Goal: Information Seeking & Learning: Learn about a topic

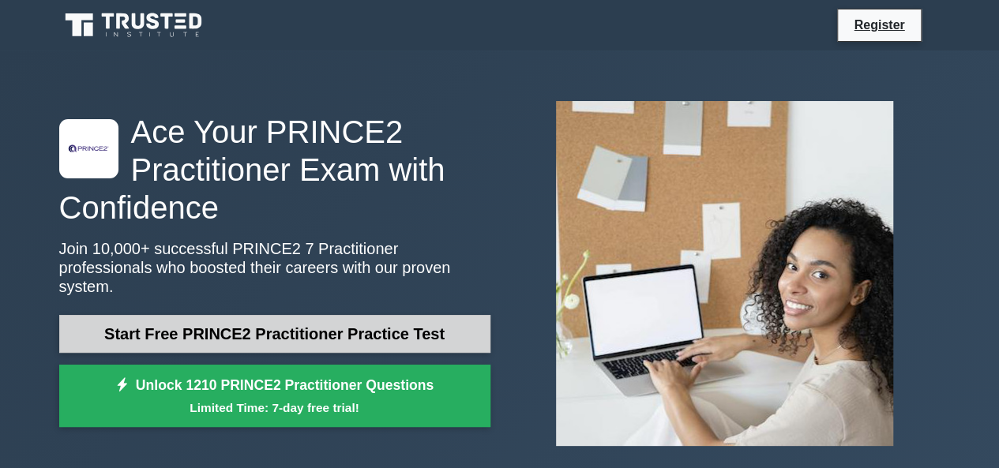
click at [328, 323] on link "Start Free PRINCE2 Practitioner Practice Test" at bounding box center [274, 334] width 431 height 38
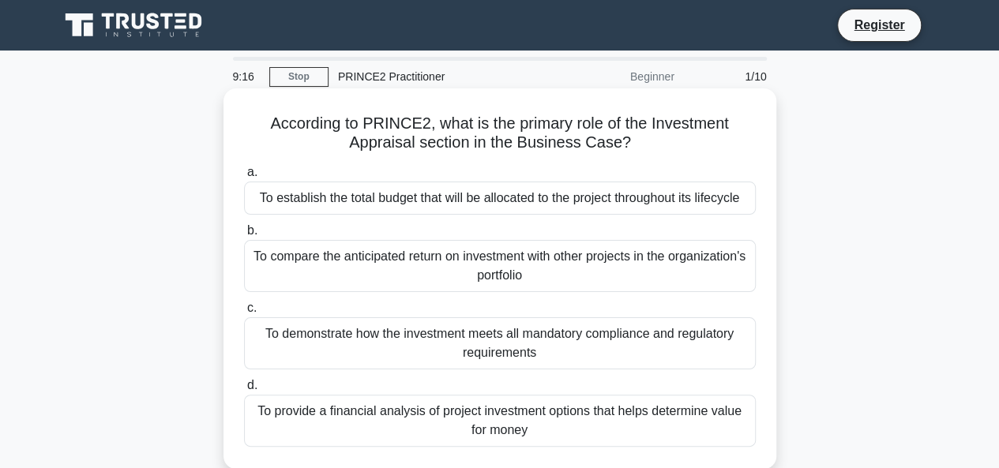
click at [535, 423] on div "To provide a financial analysis of project investment options that helps determ…" at bounding box center [500, 421] width 512 height 52
click at [244, 391] on input "d. To provide a financial analysis of project investment options that helps det…" at bounding box center [244, 386] width 0 height 10
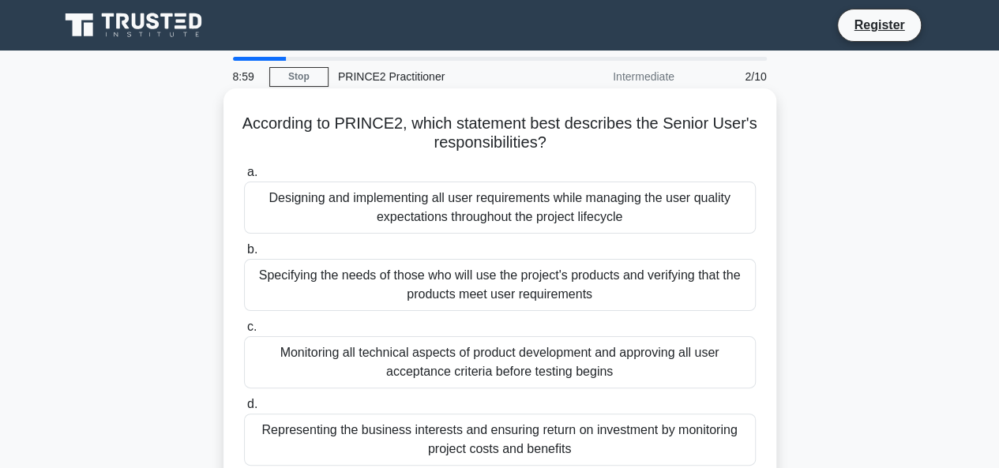
click at [474, 282] on div "Specifying the needs of those who will use the project's products and verifying…" at bounding box center [500, 285] width 512 height 52
click at [244, 255] on input "b. Specifying the needs of those who will use the project's products and verify…" at bounding box center [244, 250] width 0 height 10
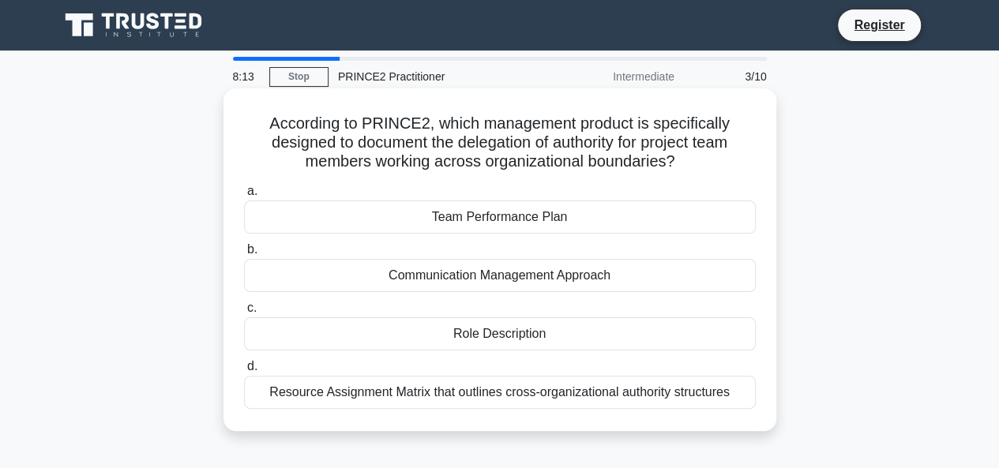
click at [653, 388] on div "Resource Assignment Matrix that outlines cross-organizational authority structu…" at bounding box center [500, 392] width 512 height 33
click at [244, 372] on input "d. Resource Assignment Matrix that outlines cross-organizational authority stru…" at bounding box center [244, 367] width 0 height 10
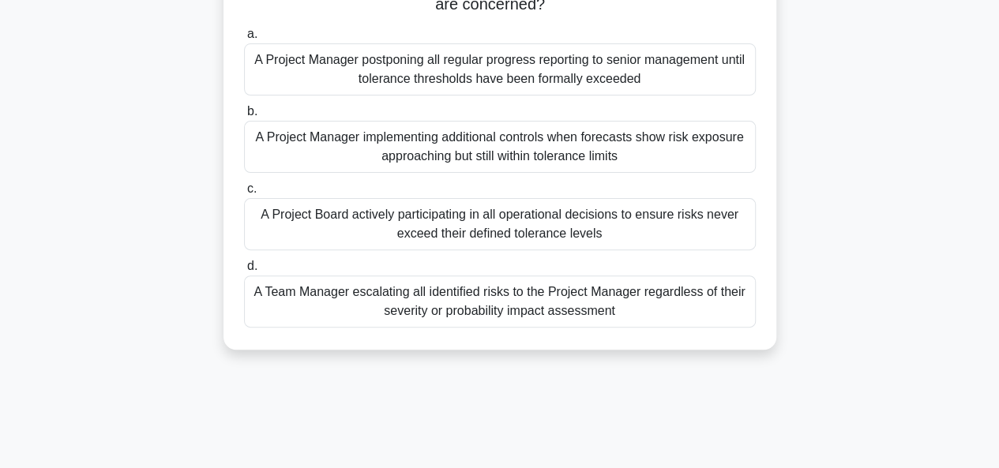
scroll to position [158, 0]
click at [630, 302] on div "A Team Manager escalating all identified risks to the Project Manager regardles…" at bounding box center [500, 301] width 512 height 52
click at [244, 271] on input "d. A Team Manager escalating all identified risks to the Project Manager regard…" at bounding box center [244, 266] width 0 height 10
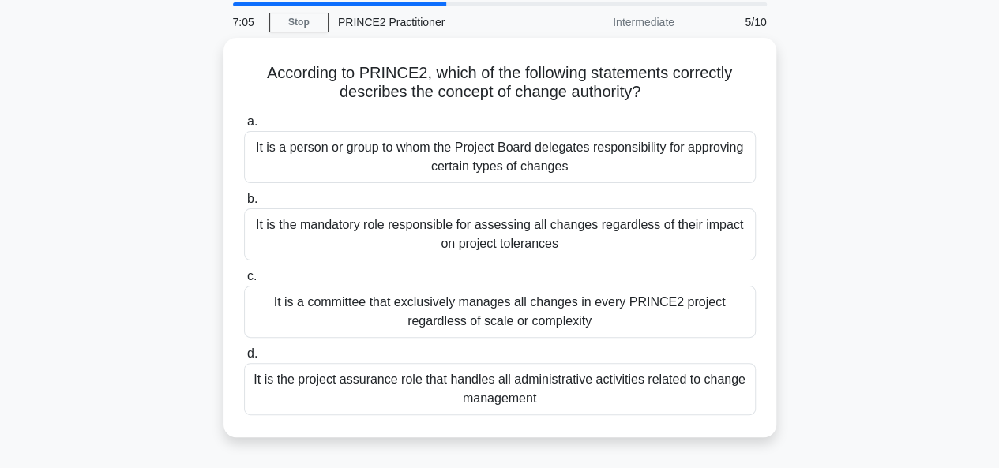
scroll to position [79, 0]
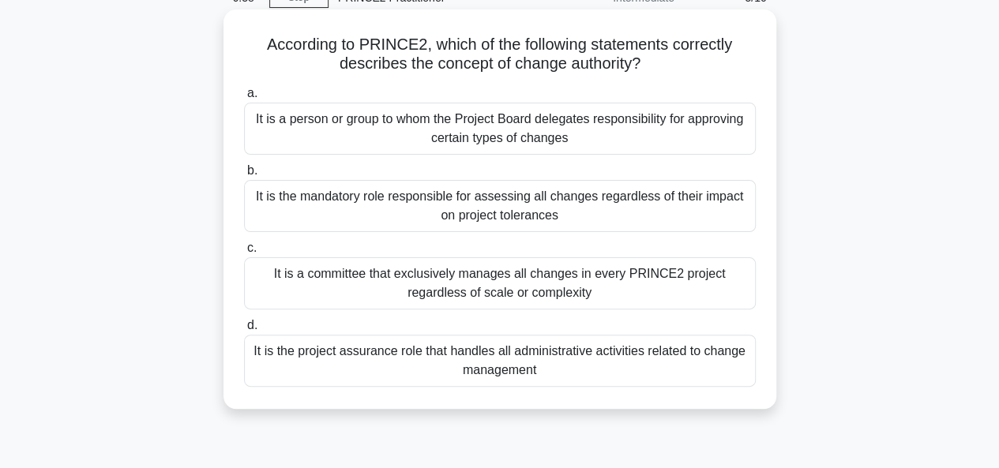
click at [610, 208] on div "It is the mandatory role responsible for assessing all changes regardless of th…" at bounding box center [500, 206] width 512 height 52
click at [244, 176] on input "b. It is the mandatory role responsible for assessing all changes regardless of…" at bounding box center [244, 171] width 0 height 10
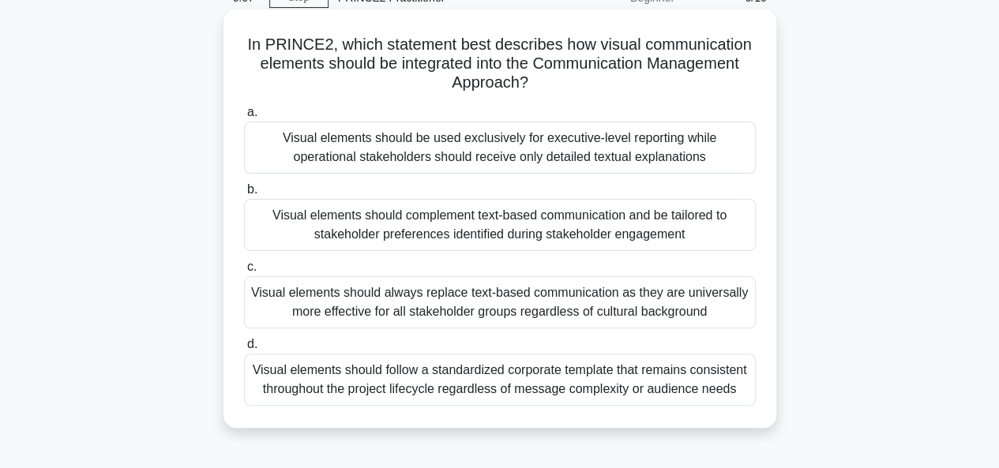
click at [659, 235] on div "Visual elements should complement text-based communication and be tailored to s…" at bounding box center [500, 225] width 512 height 52
click at [244, 195] on input "b. Visual elements should complement text-based communication and be tailored t…" at bounding box center [244, 190] width 0 height 10
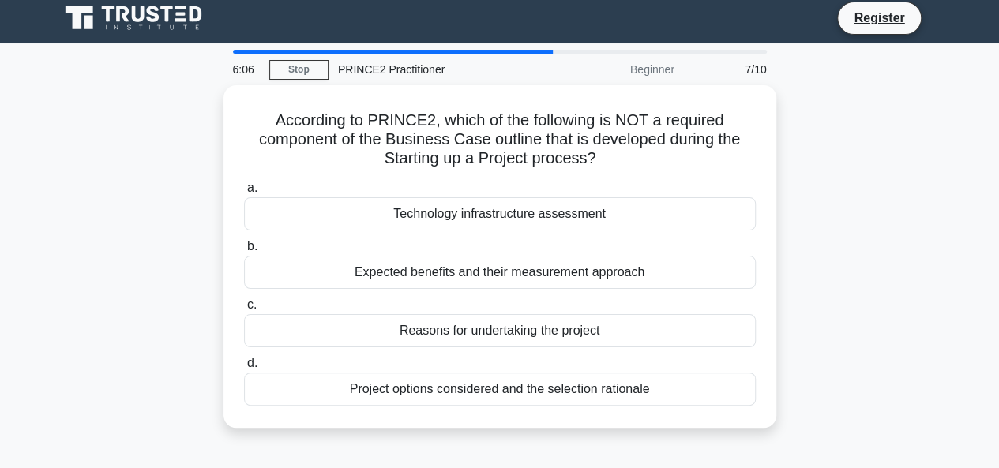
scroll to position [0, 0]
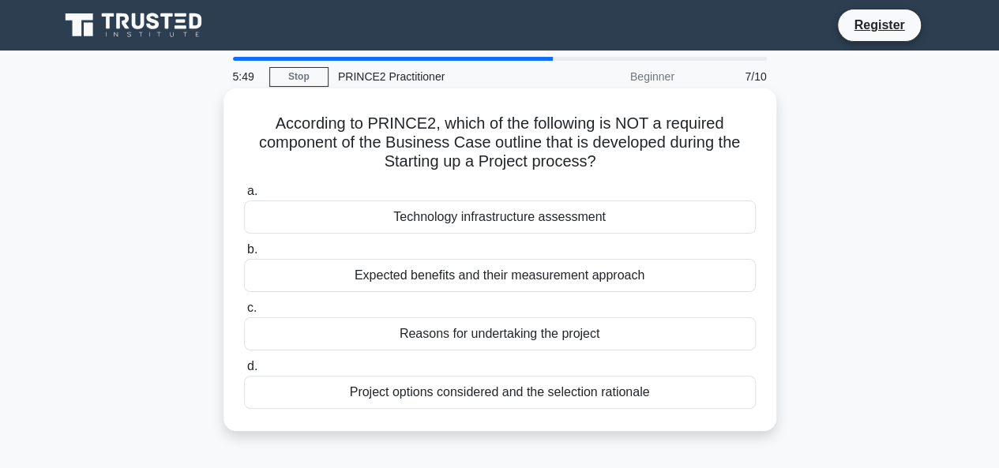
click at [534, 223] on div "Technology infrastructure assessment" at bounding box center [500, 217] width 512 height 33
click at [244, 197] on input "a. Technology infrastructure assessment" at bounding box center [244, 191] width 0 height 10
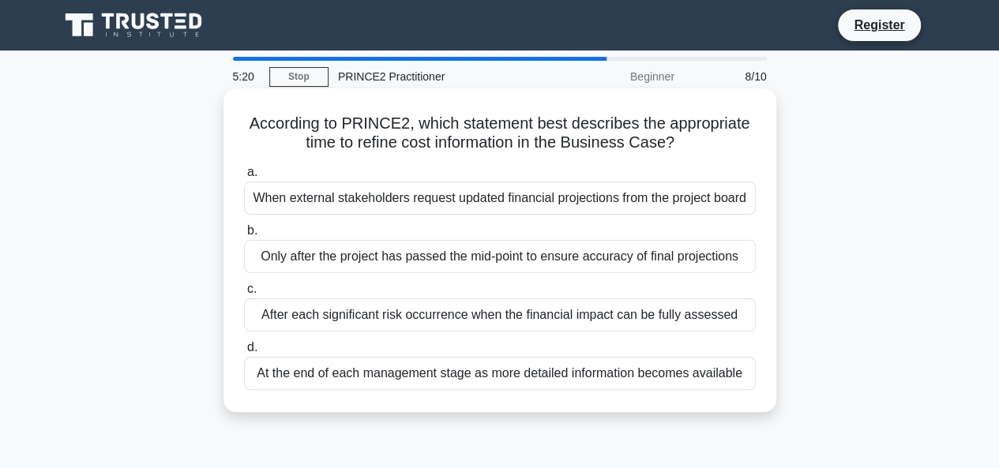
click at [516, 378] on div "At the end of each management stage as more detailed information becomes availa…" at bounding box center [500, 373] width 512 height 33
click at [244, 353] on input "d. At the end of each management stage as more detailed information becomes ava…" at bounding box center [244, 348] width 0 height 10
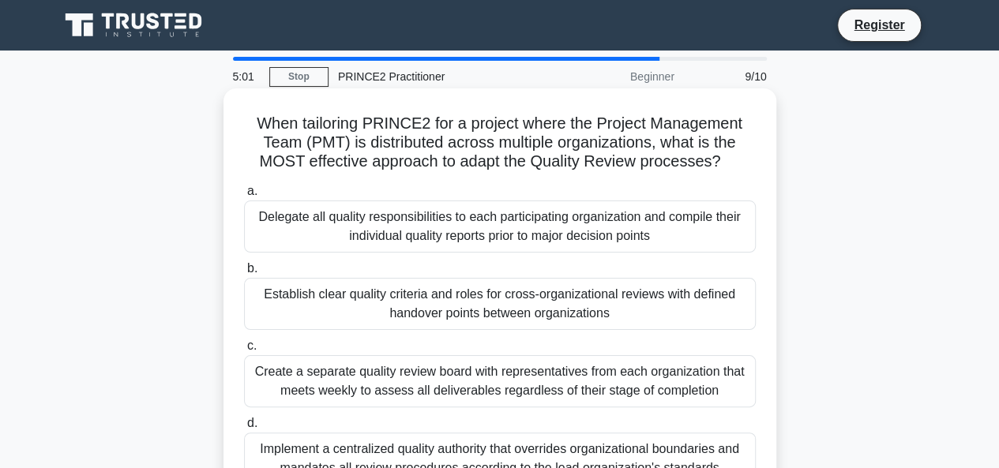
scroll to position [79, 0]
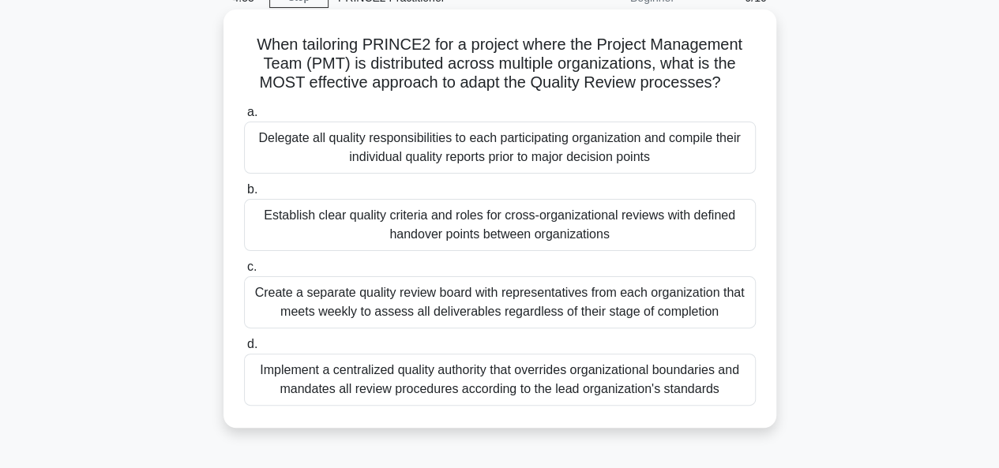
click at [513, 370] on div "Implement a centralized quality authority that overrides organizational boundar…" at bounding box center [500, 380] width 512 height 52
click at [244, 350] on input "d. Implement a centralized quality authority that overrides organizational boun…" at bounding box center [244, 345] width 0 height 10
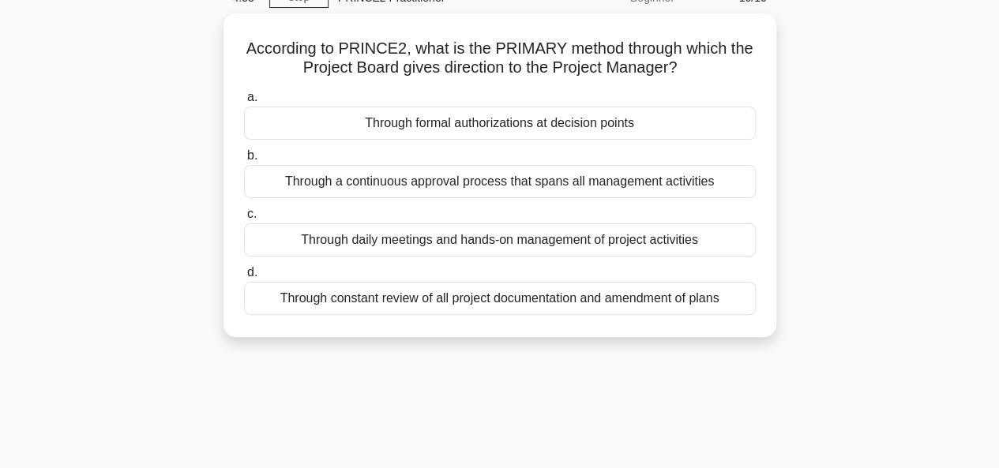
scroll to position [0, 0]
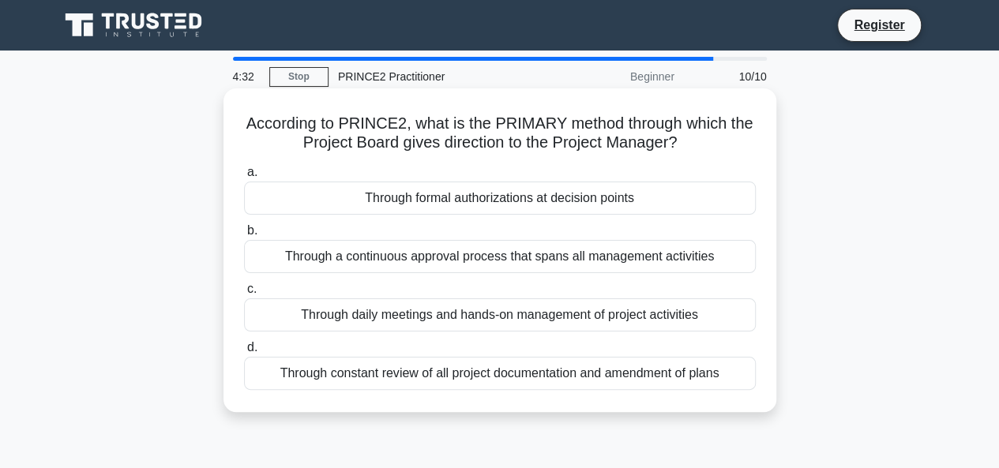
click at [559, 201] on div "Through formal authorizations at decision points" at bounding box center [500, 198] width 512 height 33
click at [244, 178] on input "a. Through formal authorizations at decision points" at bounding box center [244, 172] width 0 height 10
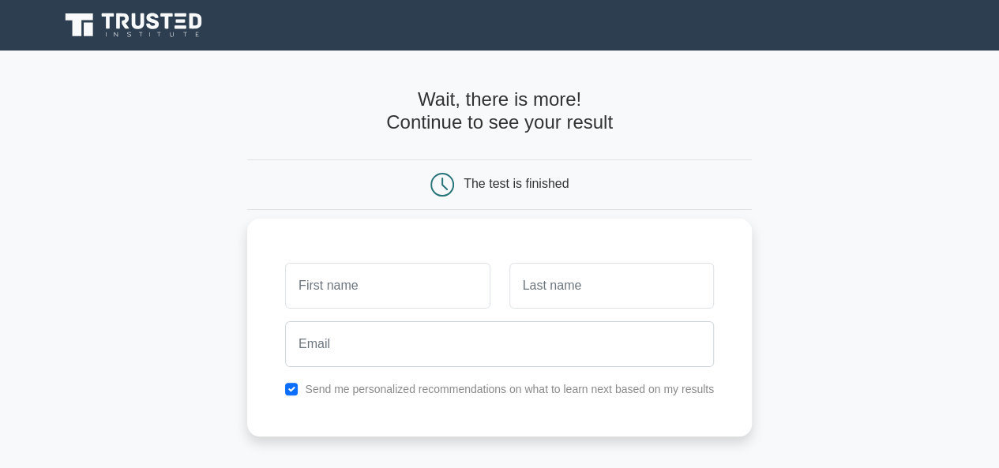
click at [282, 387] on div "Send me personalized recommendations on what to learn next based on my results" at bounding box center [500, 389] width 448 height 19
click at [336, 295] on input "text" at bounding box center [387, 286] width 205 height 46
type input "T"
click at [578, 282] on input "text" at bounding box center [611, 286] width 205 height 46
type input "MAH"
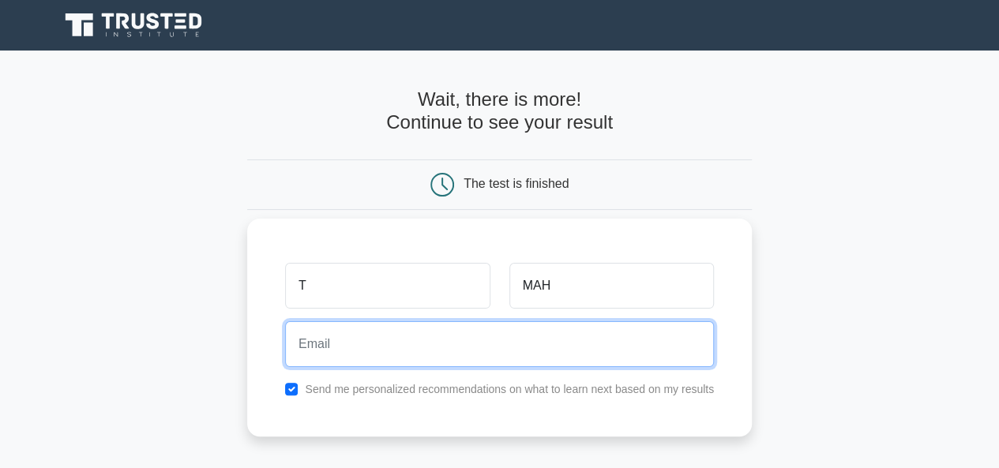
click at [540, 332] on input "email" at bounding box center [499, 344] width 429 height 46
type input "maziriritariro@gmail.com"
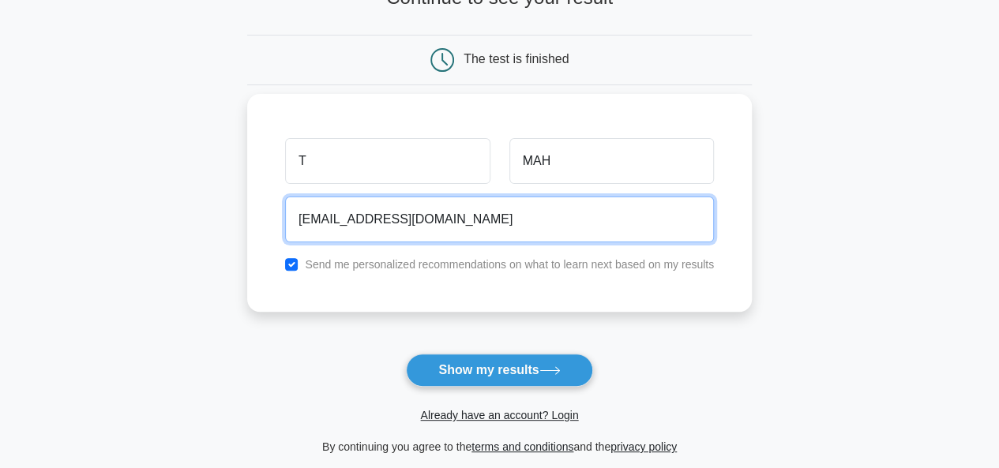
scroll to position [237, 0]
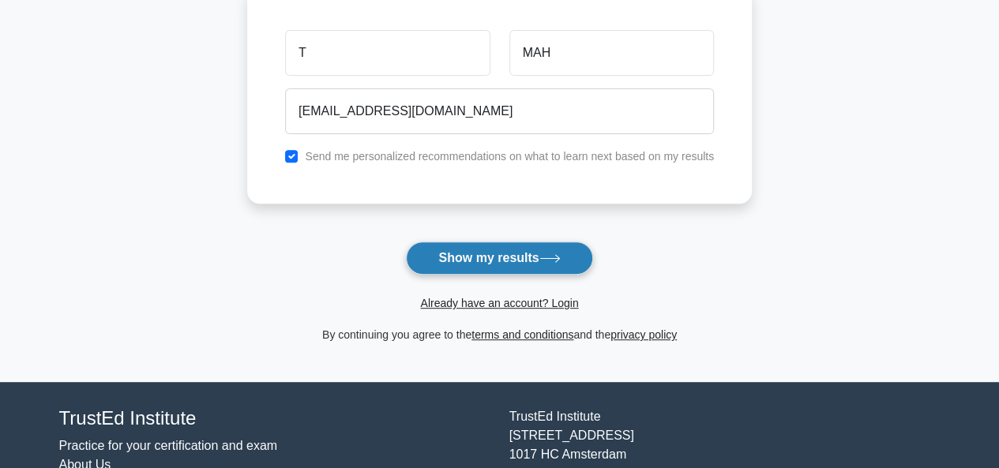
click at [499, 253] on button "Show my results" at bounding box center [499, 258] width 186 height 33
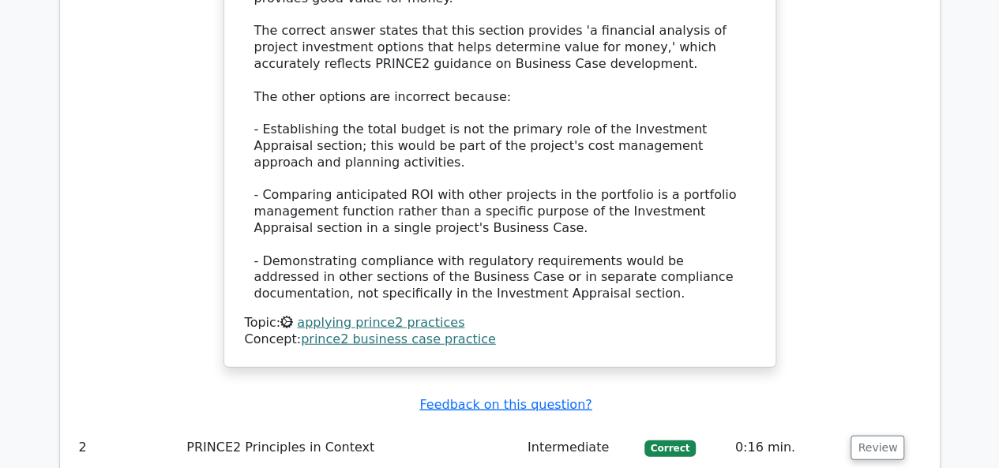
scroll to position [1895, 0]
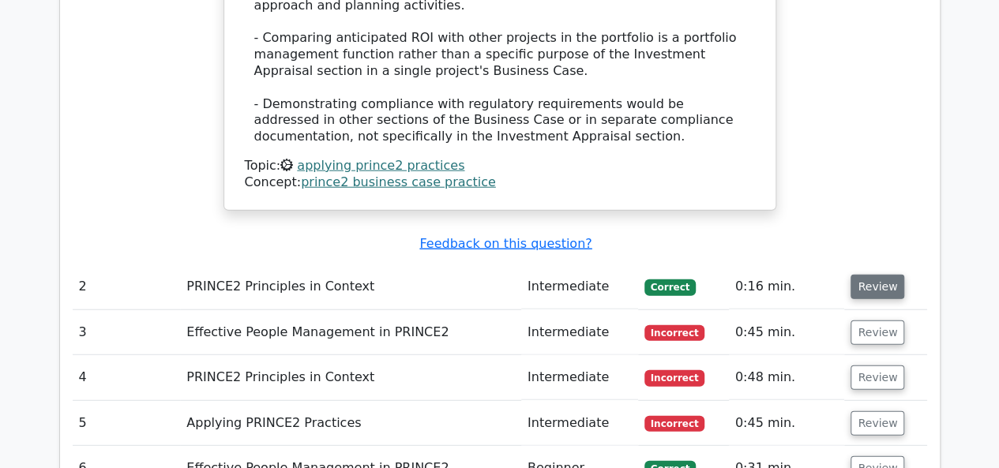
click at [884, 275] on button "Review" at bounding box center [877, 287] width 54 height 24
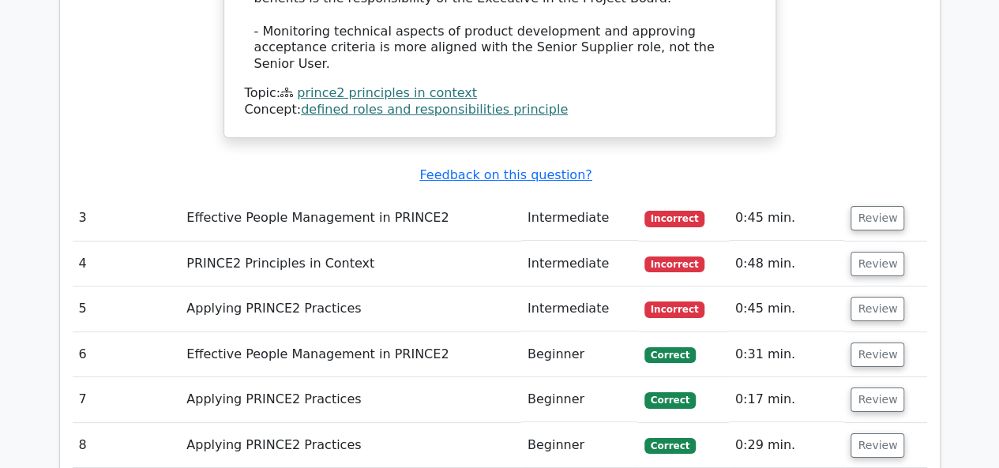
scroll to position [2842, 0]
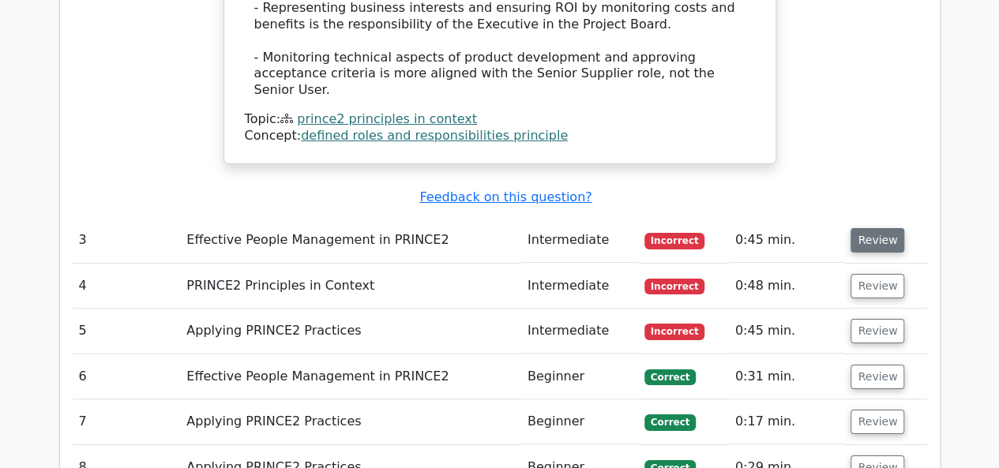
click at [879, 228] on button "Review" at bounding box center [877, 240] width 54 height 24
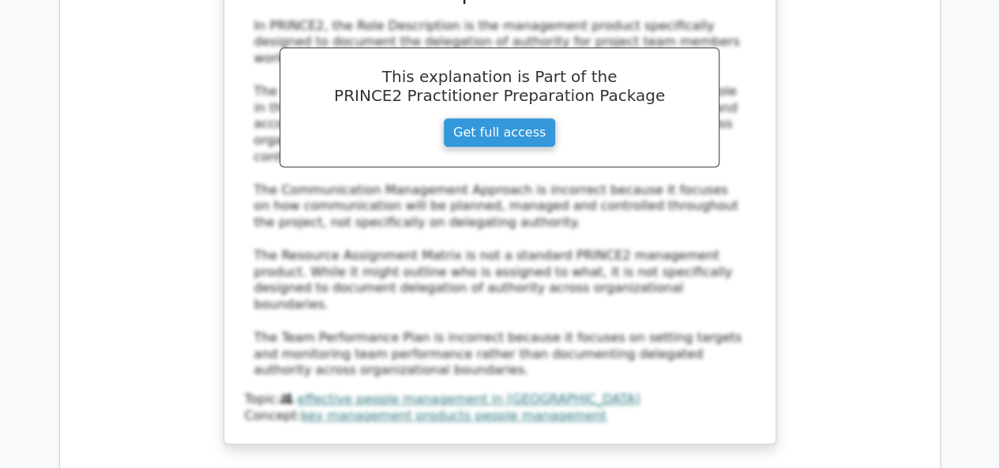
scroll to position [3553, 0]
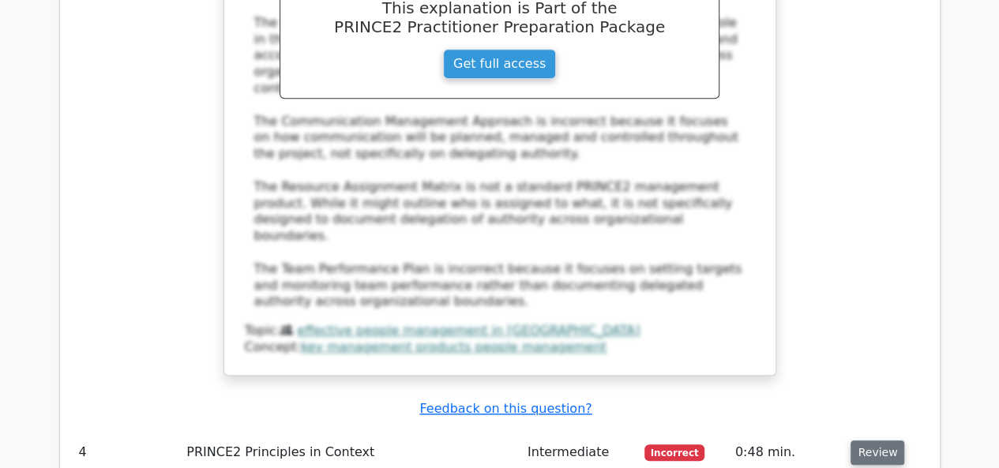
click at [877, 441] on button "Review" at bounding box center [877, 453] width 54 height 24
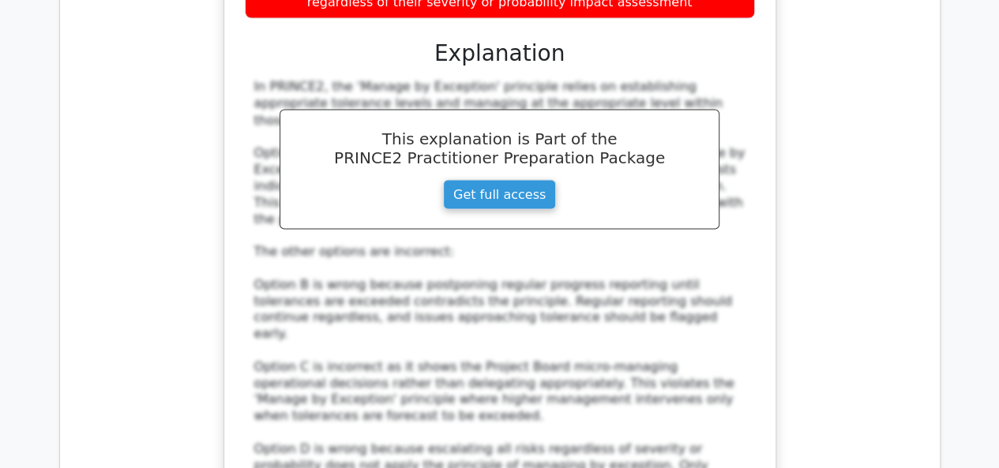
scroll to position [4422, 0]
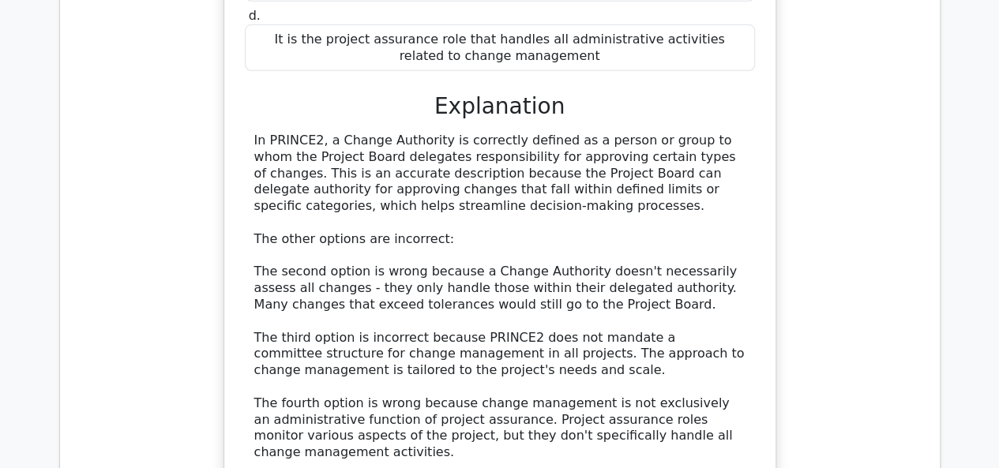
scroll to position [5448, 0]
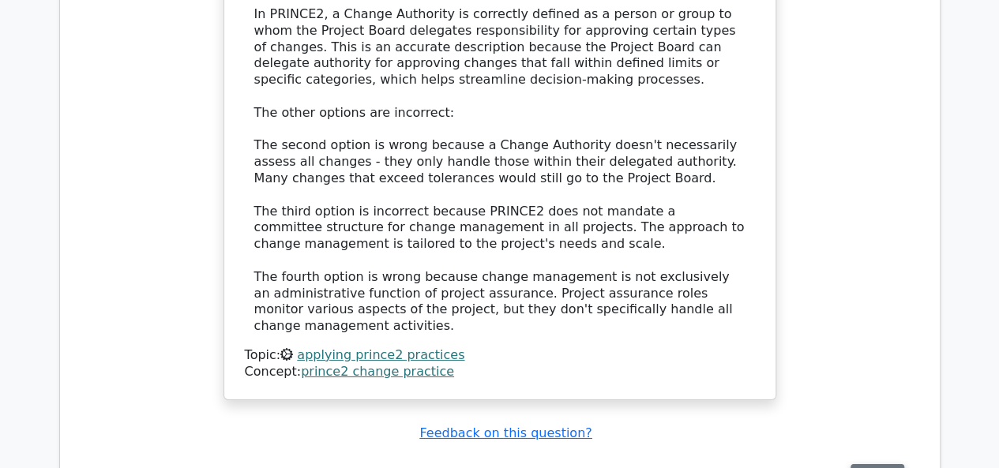
click at [881, 464] on button "Review" at bounding box center [877, 476] width 54 height 24
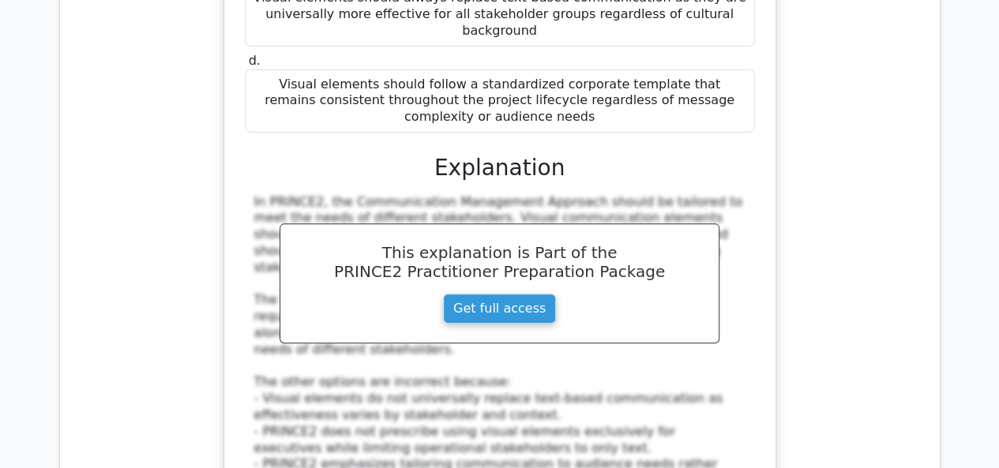
scroll to position [6238, 0]
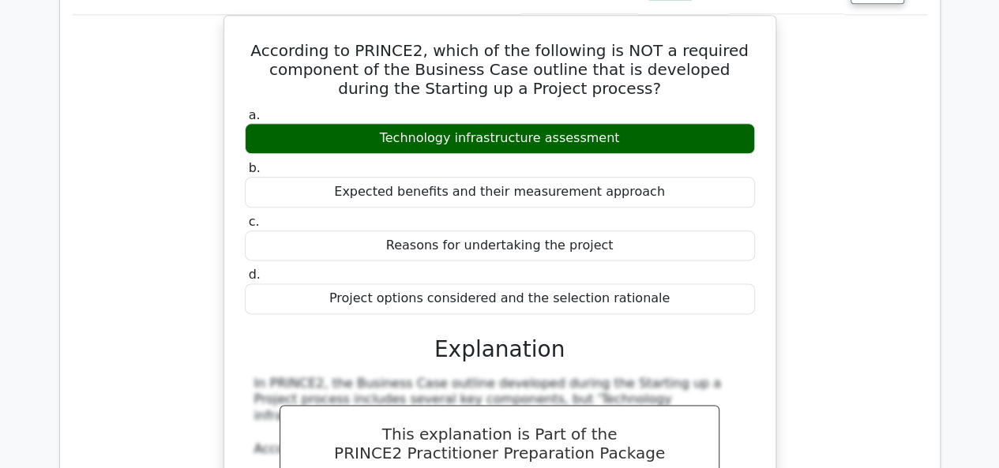
scroll to position [7027, 0]
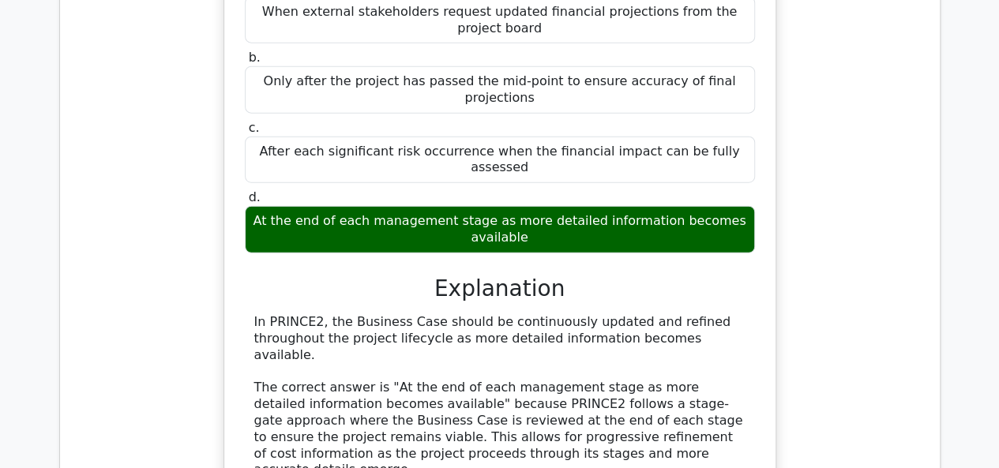
scroll to position [7896, 0]
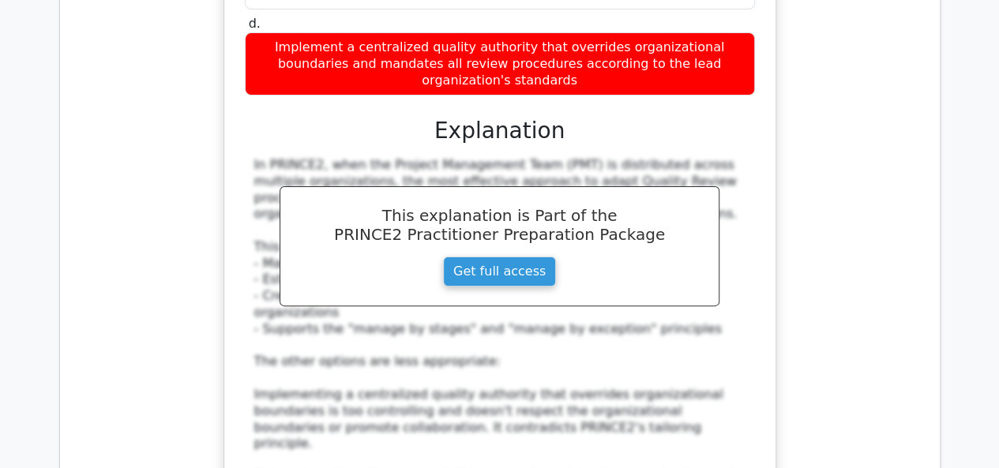
scroll to position [9080, 0]
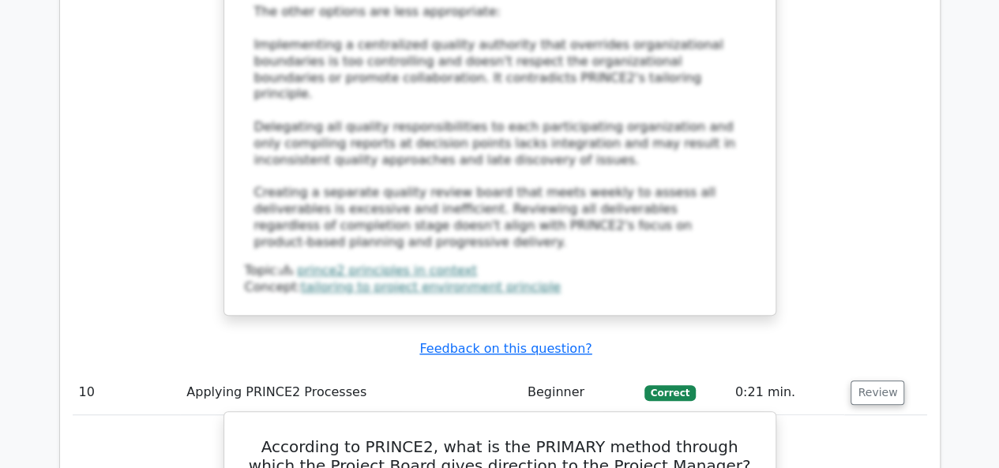
scroll to position [9633, 0]
